Goal: Task Accomplishment & Management: Manage account settings

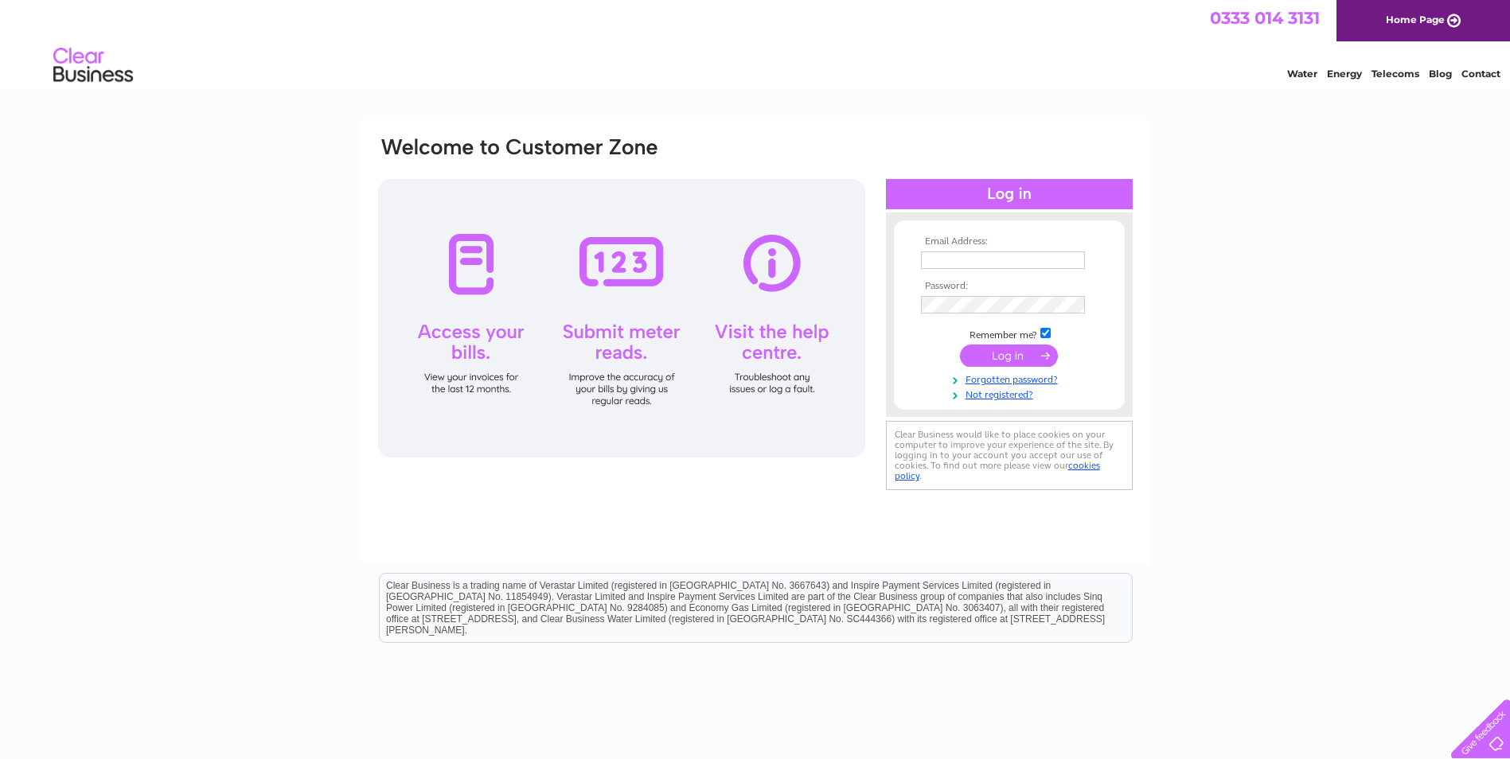
type input "peter_calvert@btinternet.com"
click at [1008, 357] on input "submit" at bounding box center [1009, 356] width 98 height 22
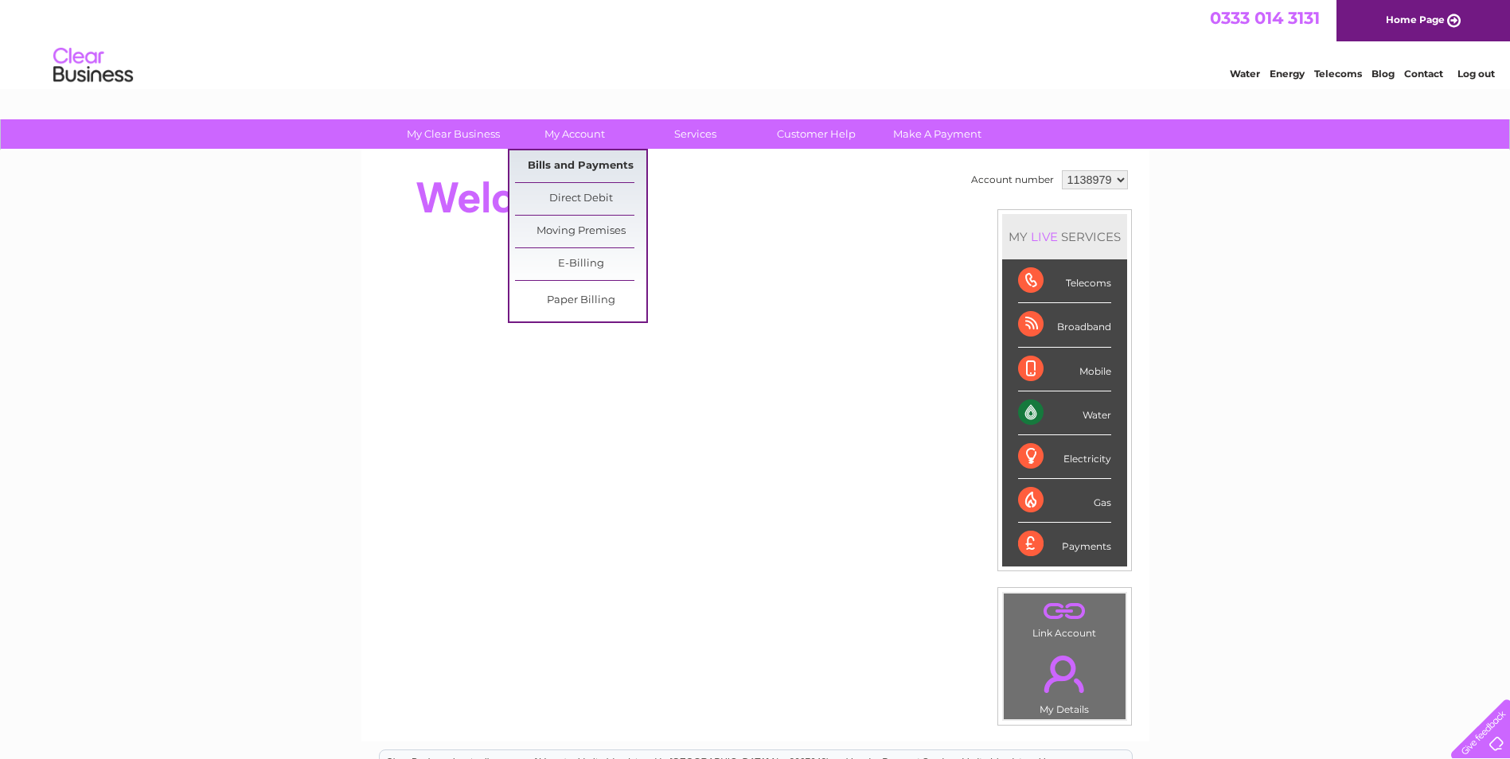
click at [587, 166] on link "Bills and Payments" at bounding box center [580, 166] width 131 height 32
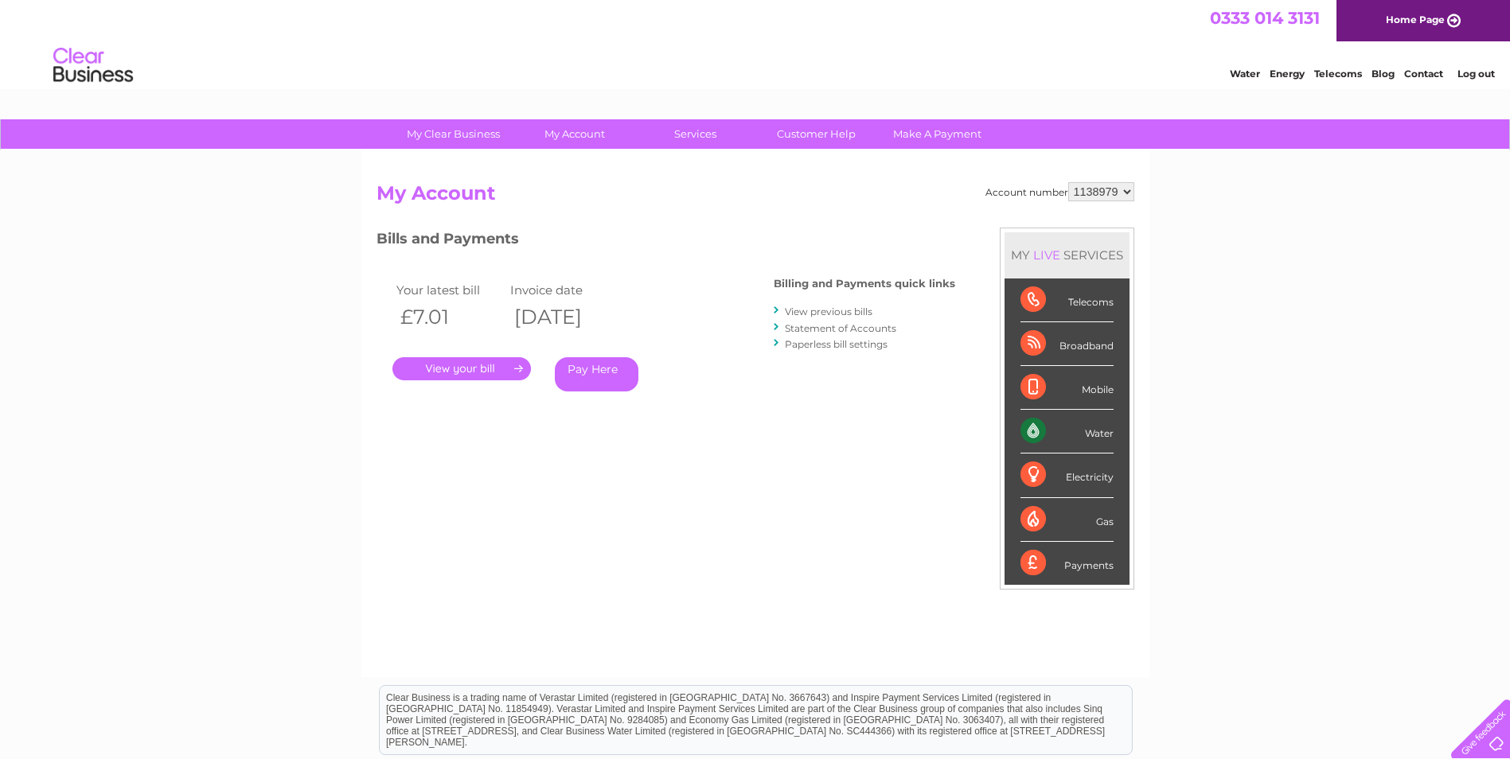
click at [492, 369] on link "." at bounding box center [461, 368] width 138 height 23
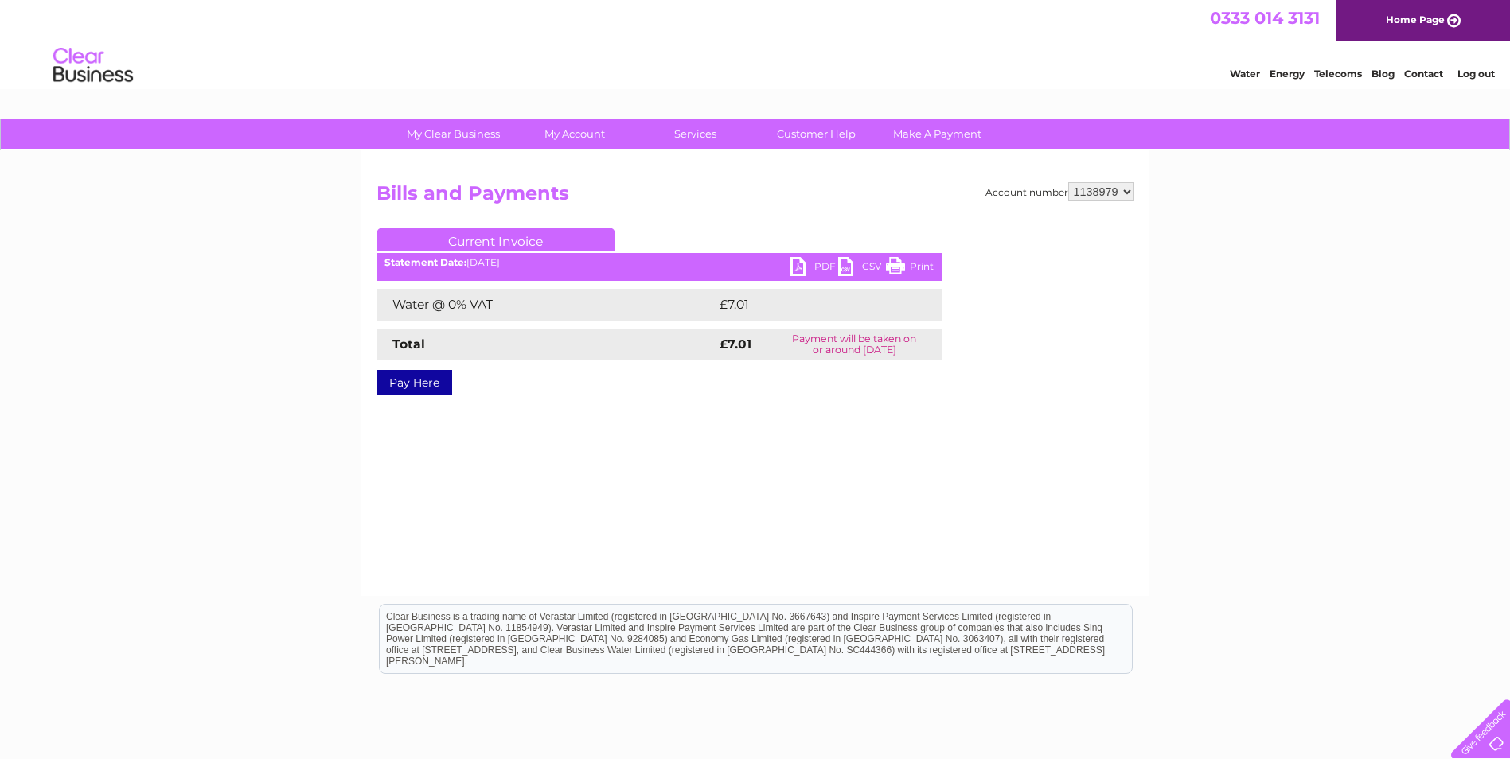
click at [898, 267] on link "Print" at bounding box center [910, 268] width 48 height 23
